Goal: Browse casually

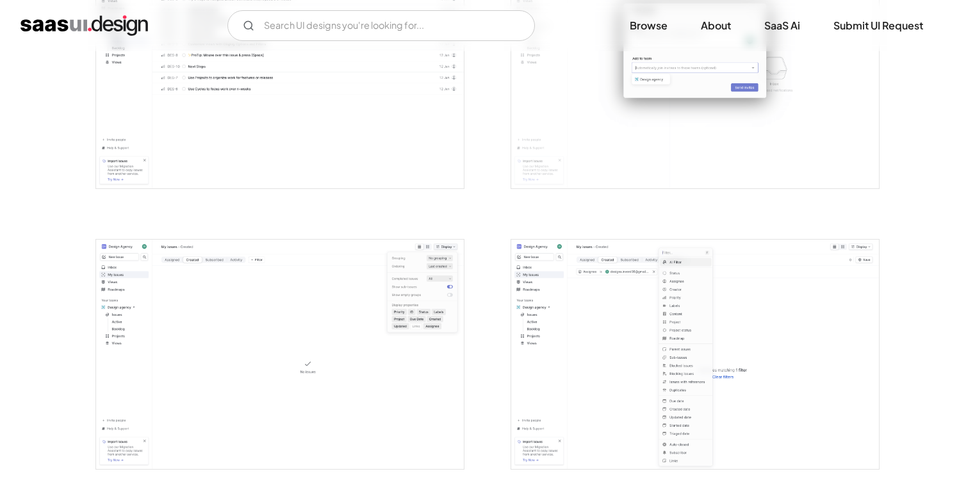
scroll to position [1843, 0]
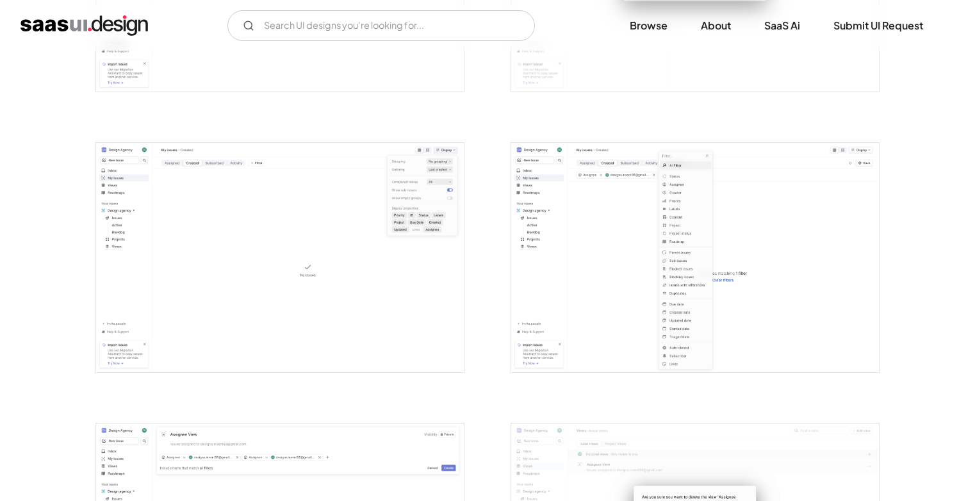
click at [613, 307] on img "open lightbox" at bounding box center [695, 258] width 368 height 230
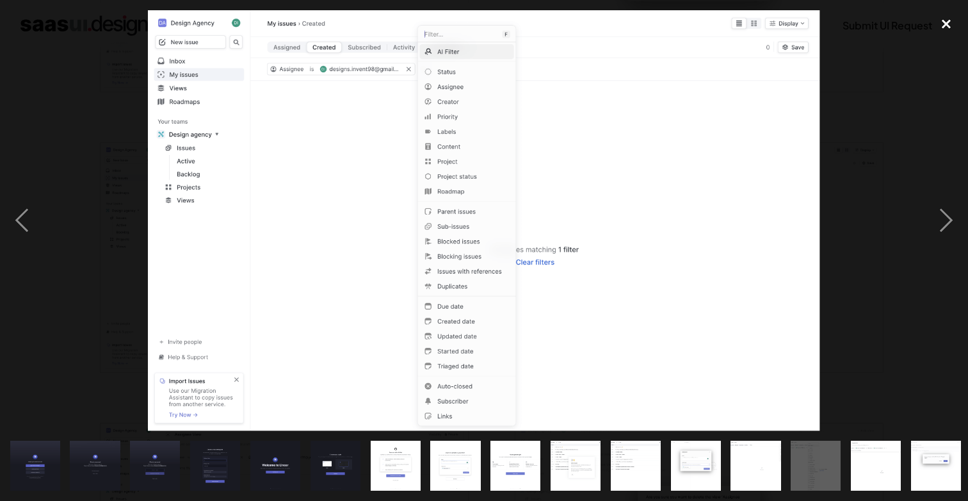
click at [950, 18] on div "close lightbox" at bounding box center [947, 24] width 44 height 28
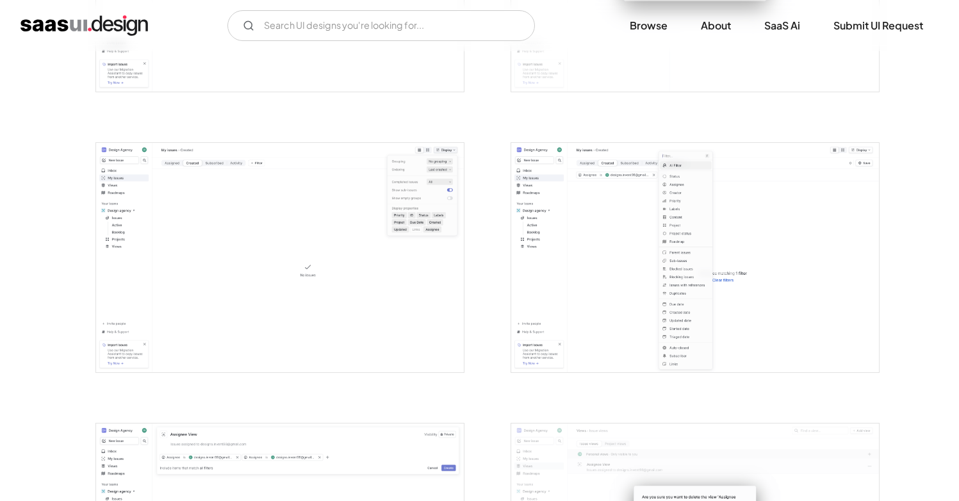
click at [408, 248] on img "open lightbox" at bounding box center [280, 258] width 368 height 230
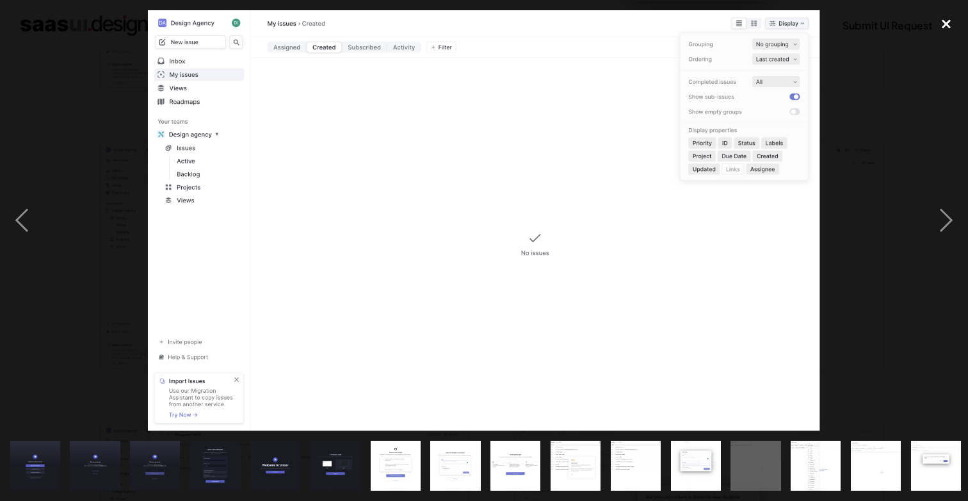
click at [950, 24] on div "close lightbox" at bounding box center [947, 24] width 44 height 28
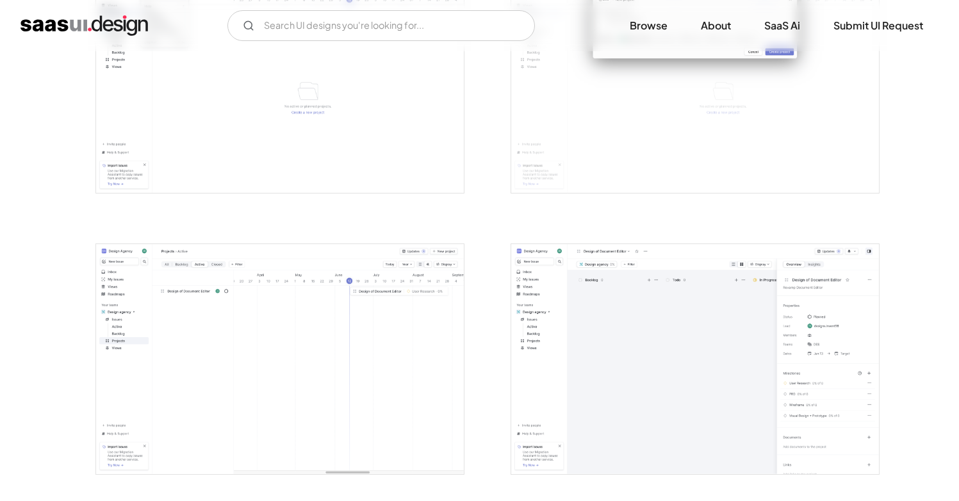
scroll to position [2667, 0]
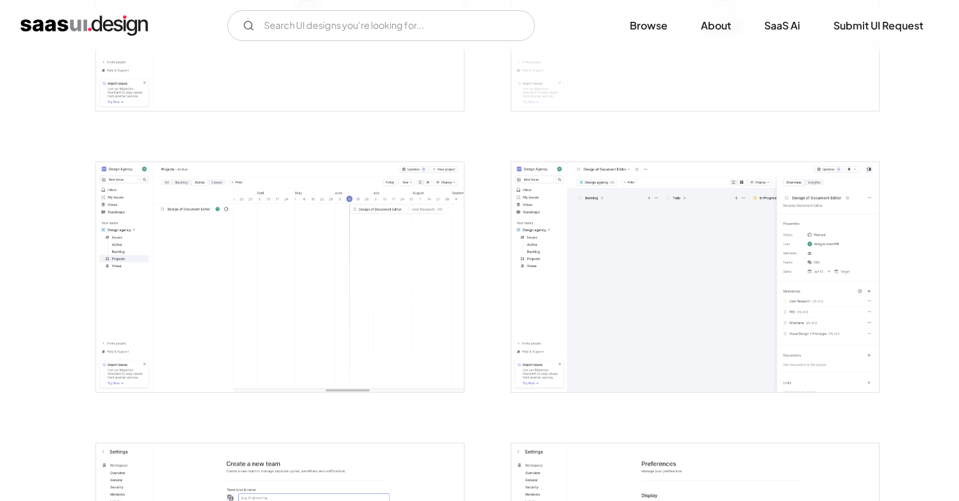
click at [680, 319] on img "open lightbox" at bounding box center [695, 277] width 368 height 230
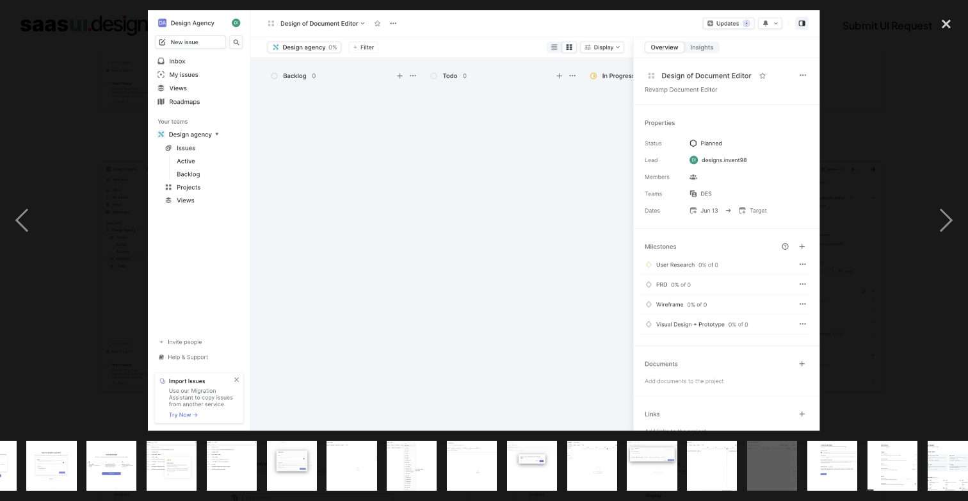
scroll to position [0, 423]
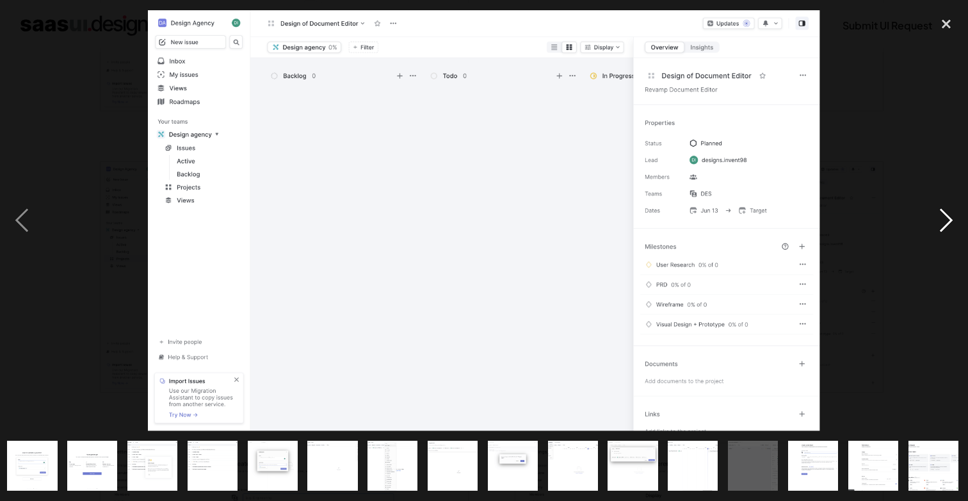
click at [953, 232] on div "next image" at bounding box center [947, 220] width 44 height 421
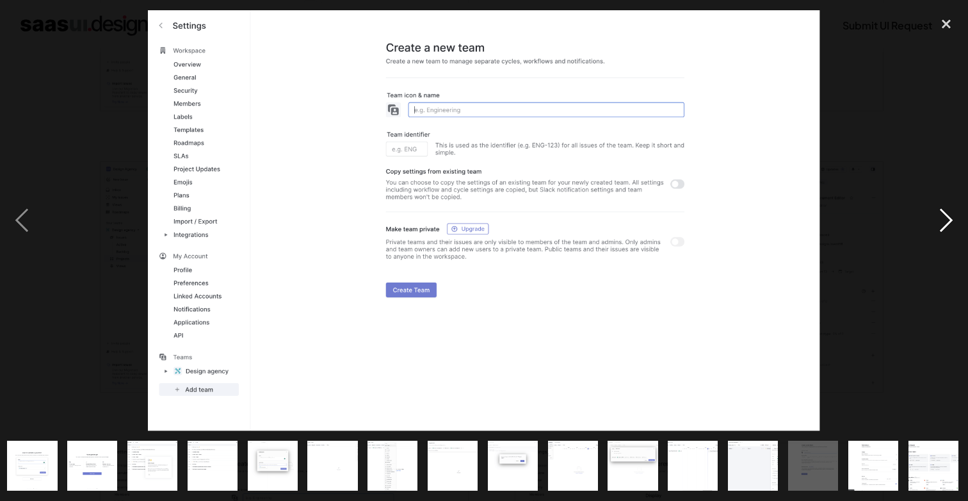
click at [953, 232] on div "next image" at bounding box center [947, 220] width 44 height 421
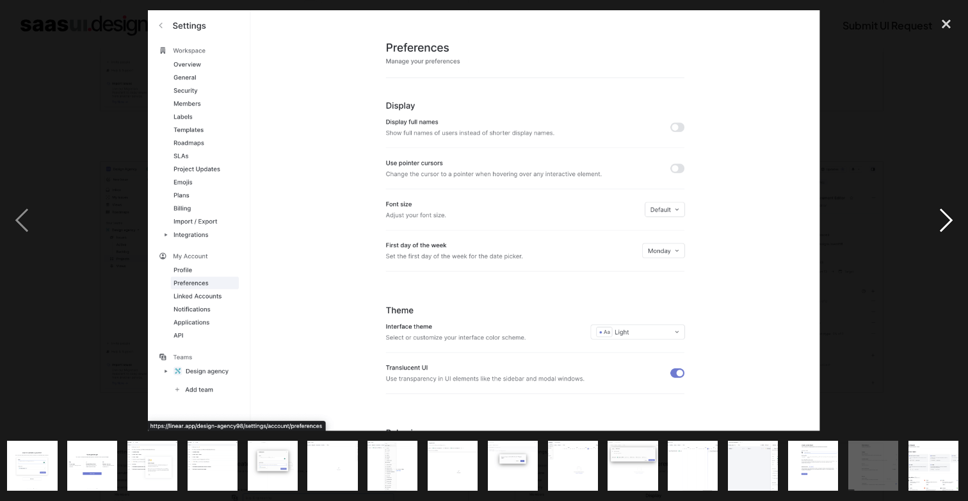
click at [953, 232] on div "next image" at bounding box center [947, 220] width 44 height 421
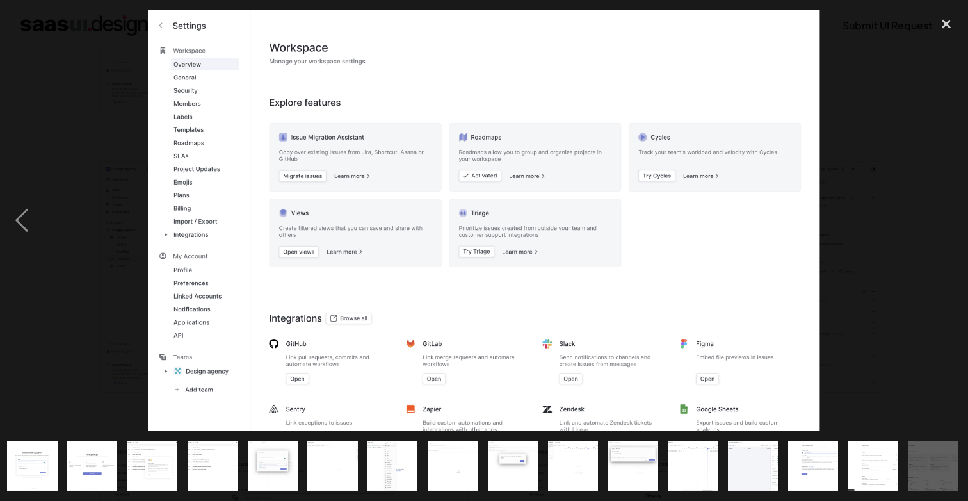
click at [955, 242] on div "next image" at bounding box center [947, 220] width 44 height 421
click at [28, 218] on div "previous image" at bounding box center [22, 220] width 44 height 421
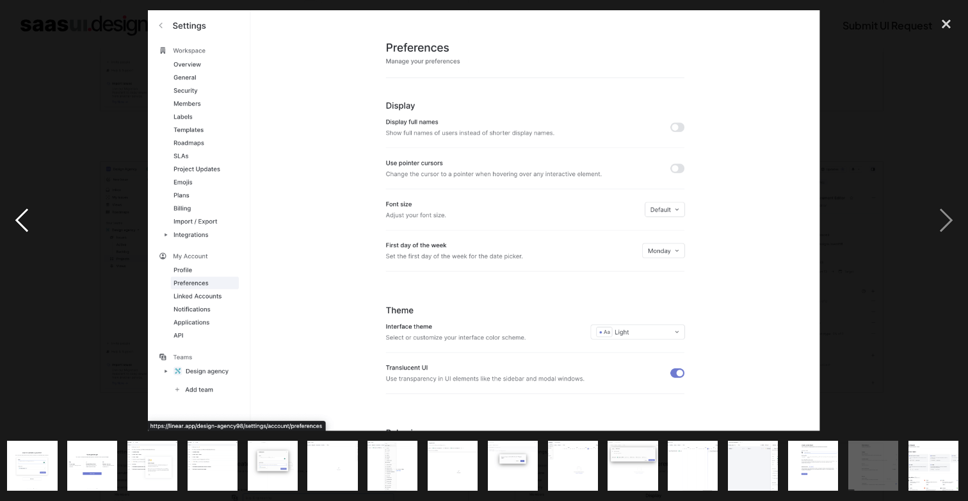
click at [28, 218] on div "previous image" at bounding box center [22, 220] width 44 height 421
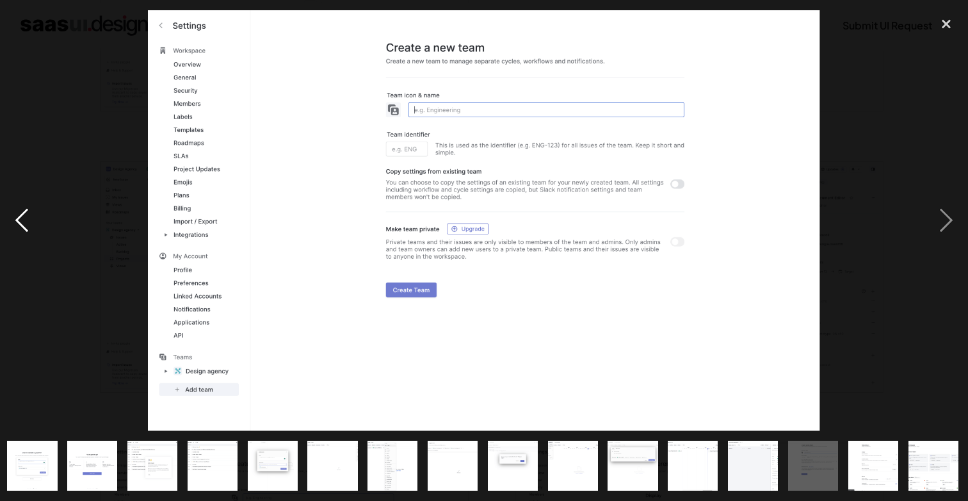
click at [28, 218] on div "previous image" at bounding box center [22, 220] width 44 height 421
